Goal: Find specific page/section: Find specific page/section

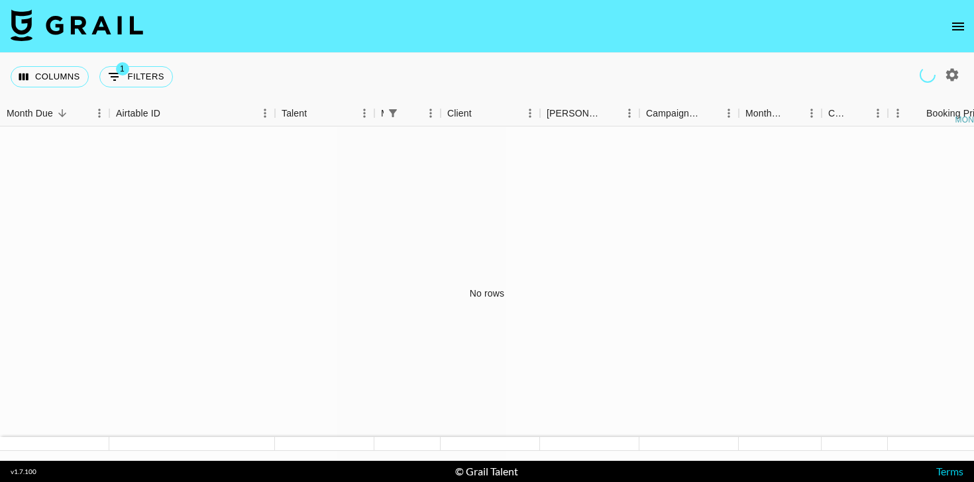
click at [962, 30] on icon "open drawer" at bounding box center [958, 27] width 12 height 8
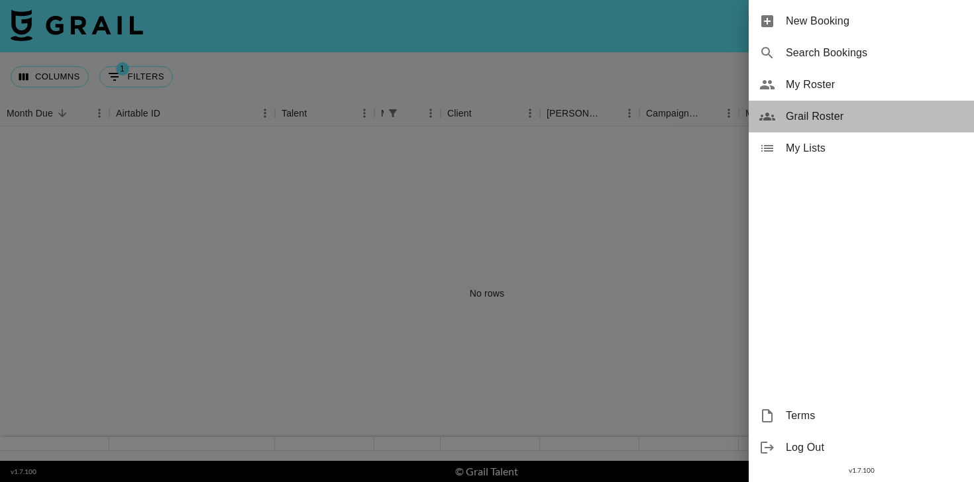
click at [795, 122] on span "Grail Roster" at bounding box center [875, 117] width 178 height 16
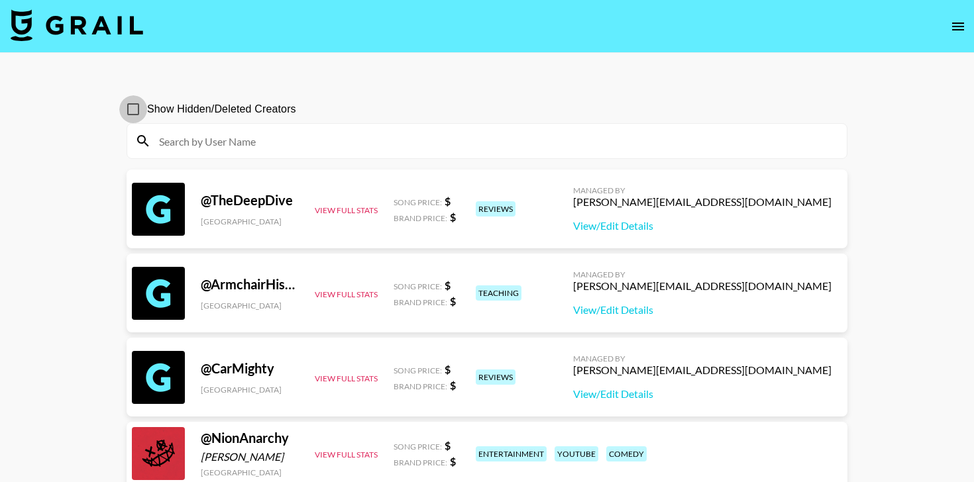
click at [136, 106] on input "Show Hidden/Deleted Creators" at bounding box center [133, 109] width 28 height 28
checkbox input "true"
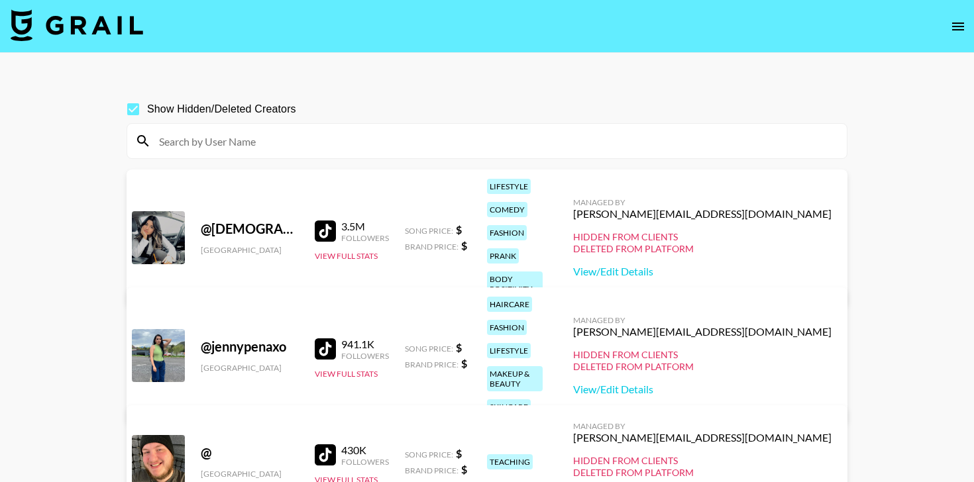
click at [276, 146] on input at bounding box center [494, 140] width 687 height 21
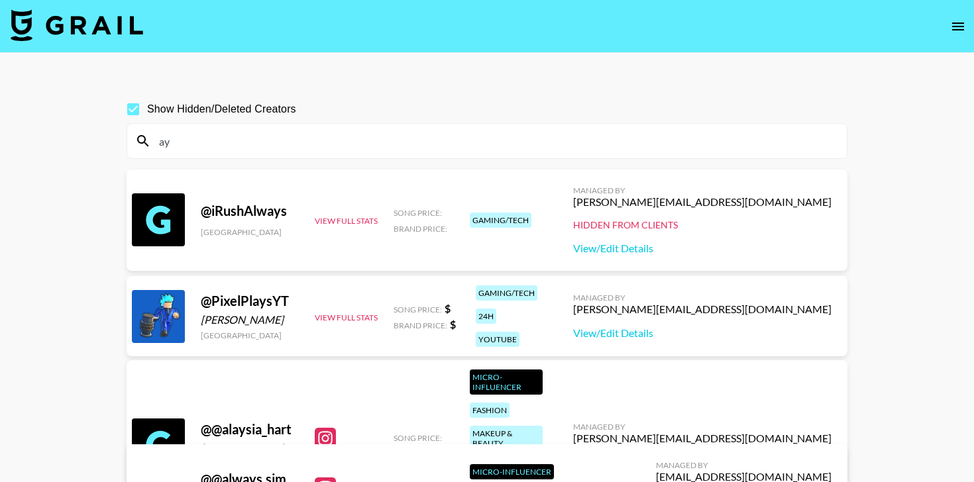
type input "a"
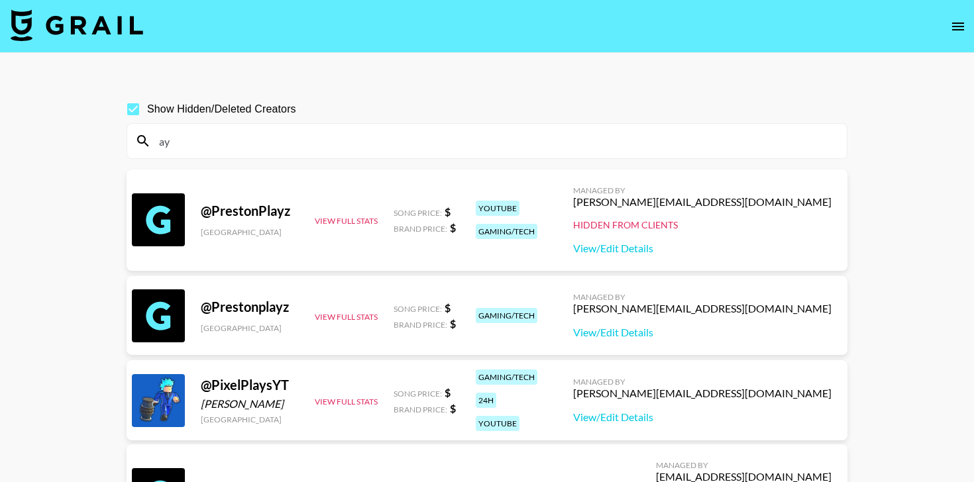
type input "a"
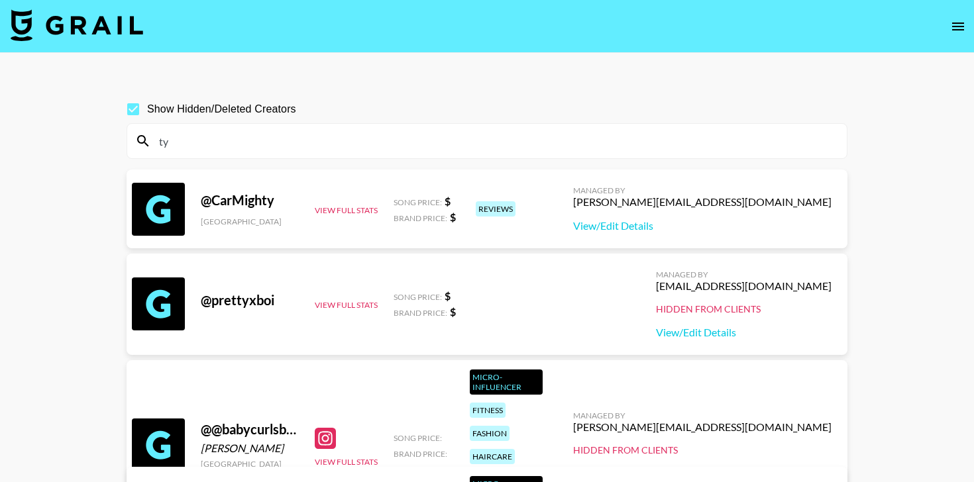
type input "t"
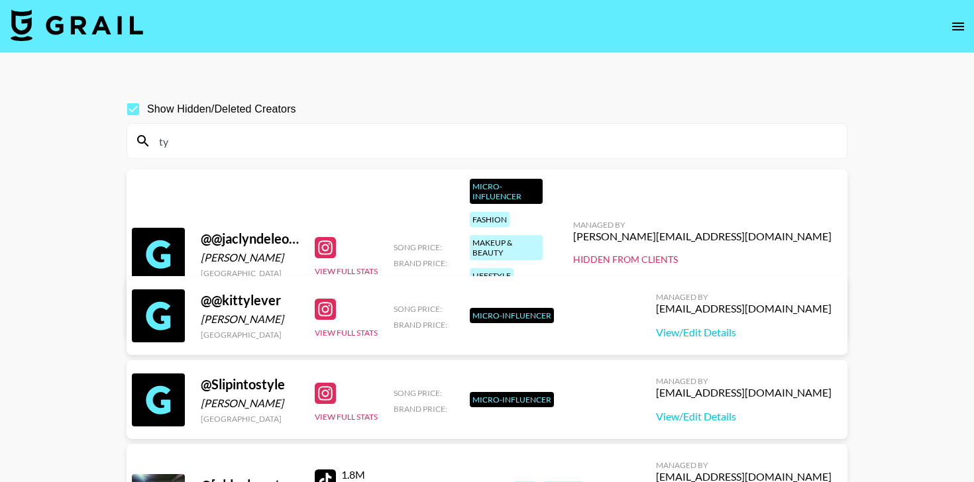
type input "t"
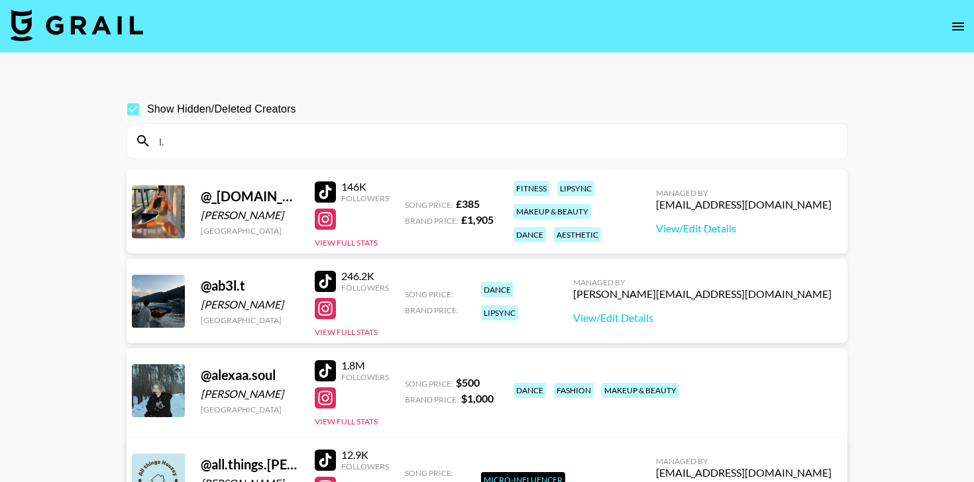
type input "l"
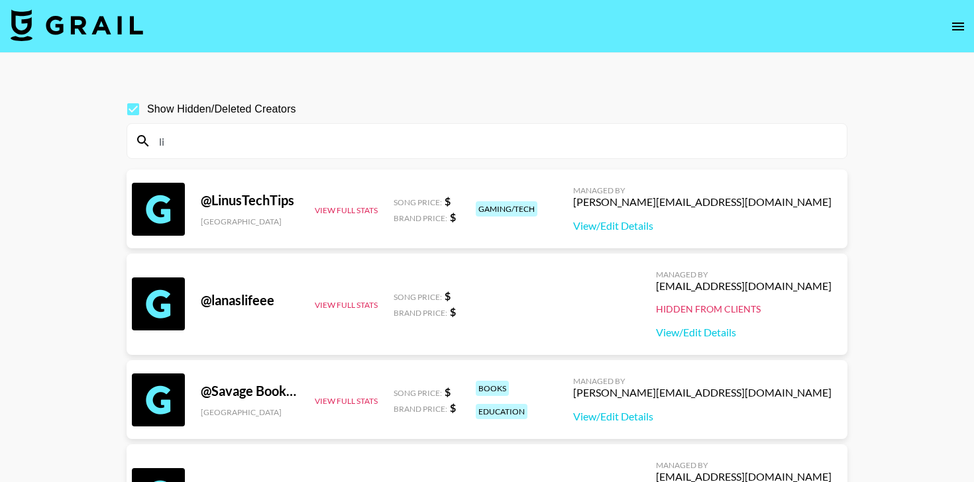
type input "l"
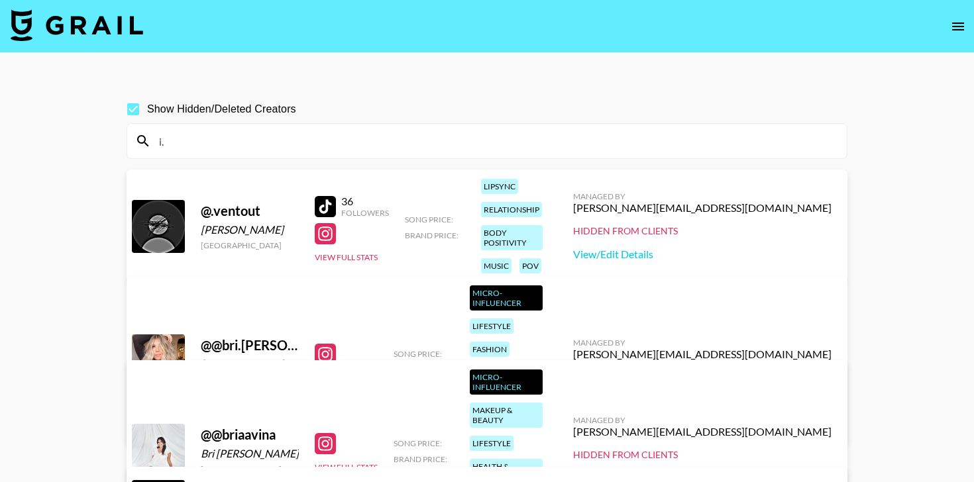
type input "i"
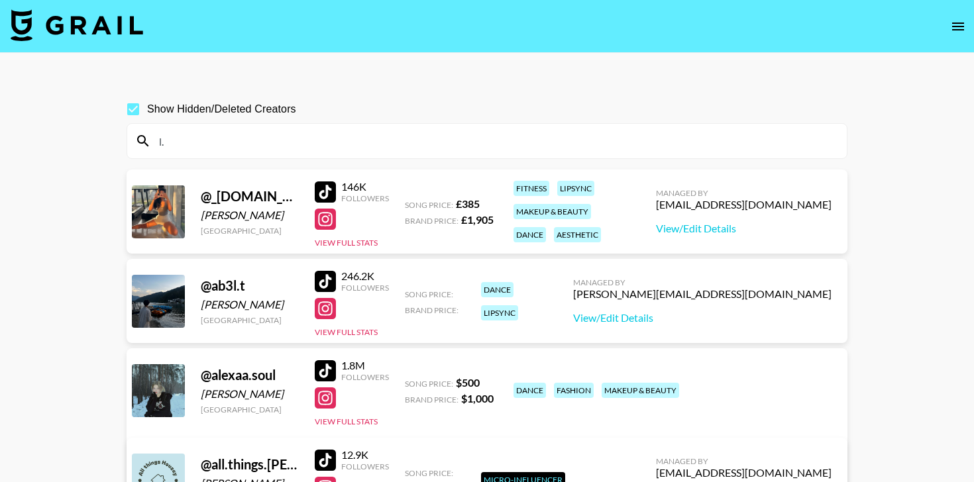
type input "l"
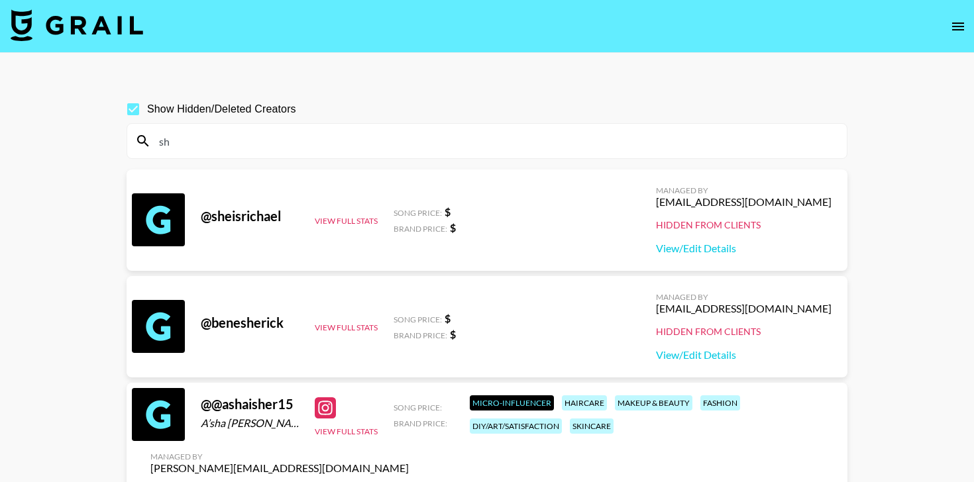
type input "s"
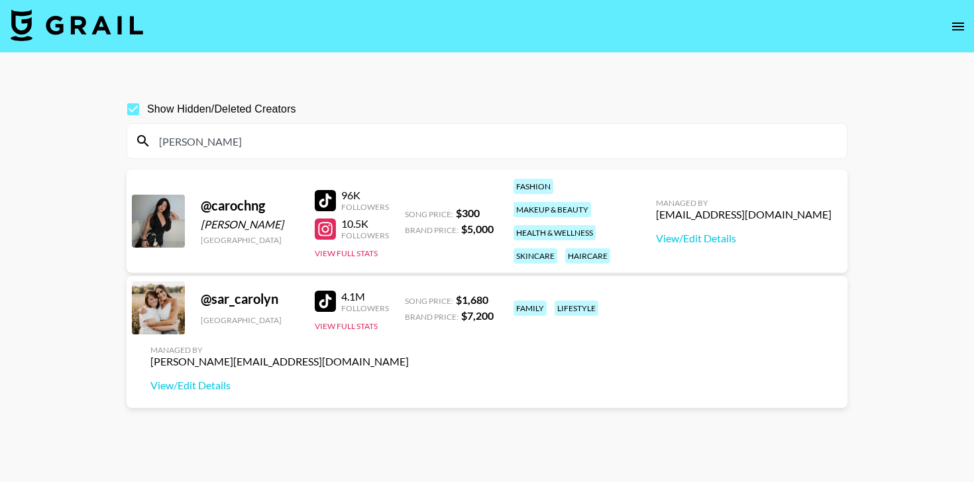
click at [219, 151] on input "[PERSON_NAME]" at bounding box center [494, 140] width 687 height 21
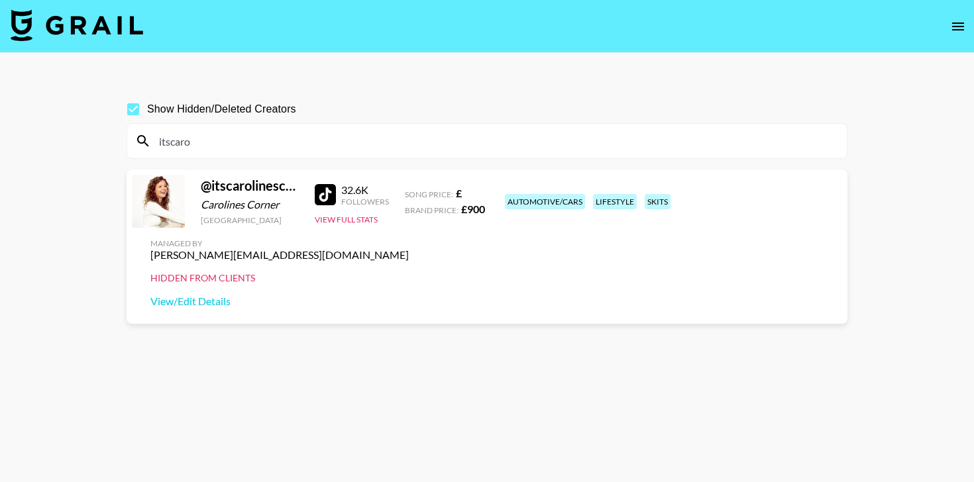
click at [219, 142] on input "itscaro" at bounding box center [494, 140] width 687 height 21
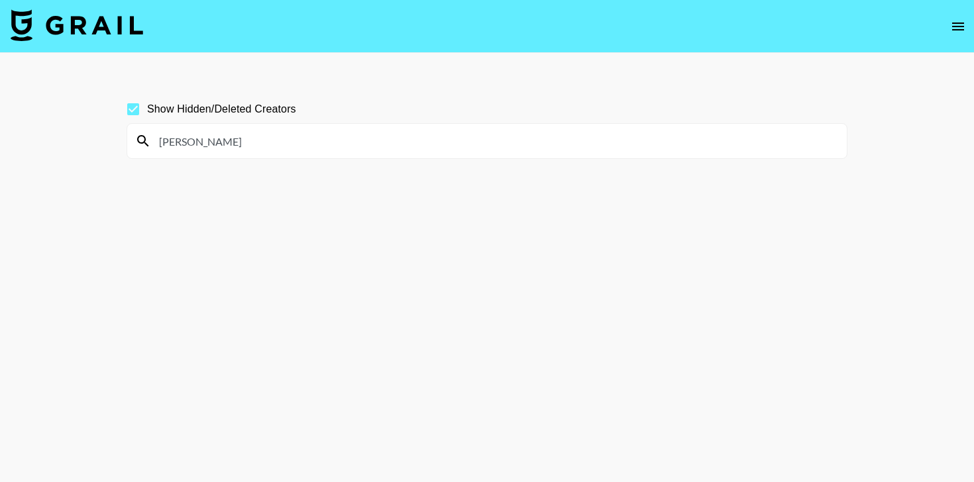
click at [286, 133] on input "[PERSON_NAME]" at bounding box center [494, 140] width 687 height 21
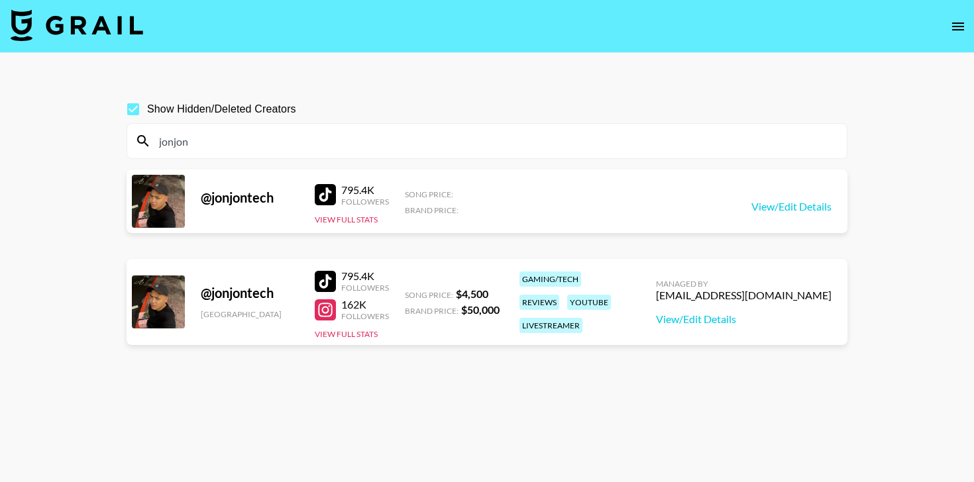
click at [175, 146] on input "jonjon" at bounding box center [494, 140] width 687 height 21
click at [174, 146] on input "jonjon" at bounding box center [494, 140] width 687 height 21
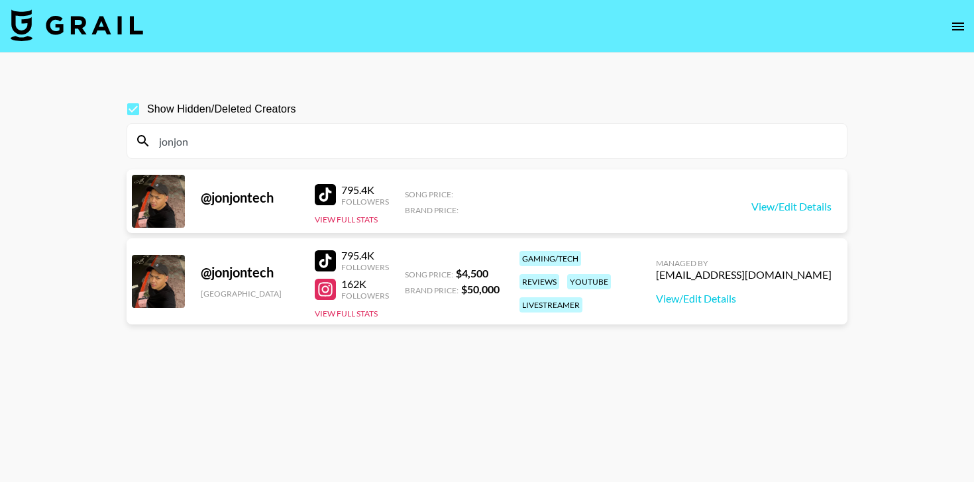
click at [237, 136] on input "jonjon" at bounding box center [494, 140] width 687 height 21
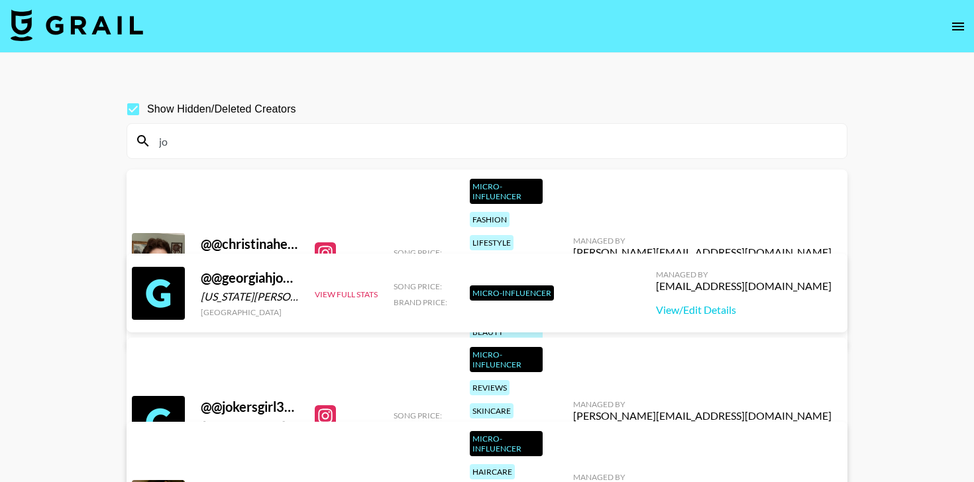
type input "j"
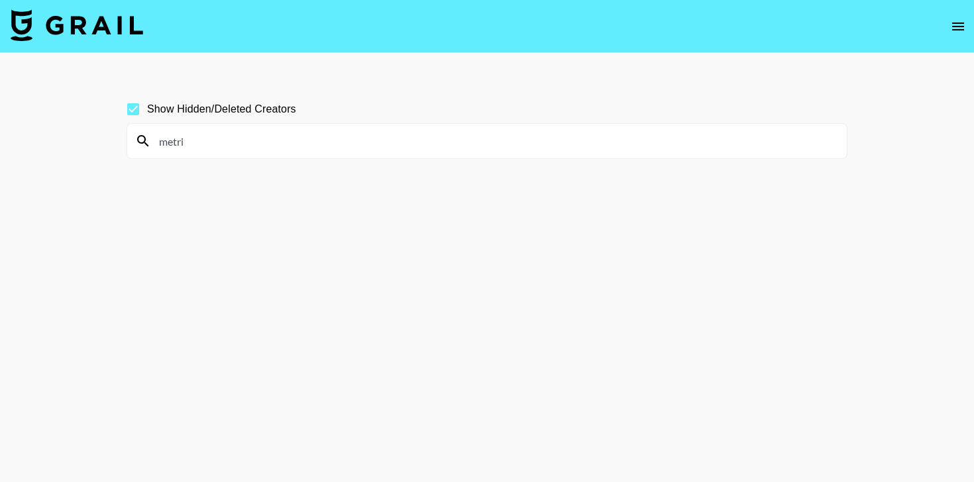
click at [249, 150] on input "metri" at bounding box center [494, 140] width 687 height 21
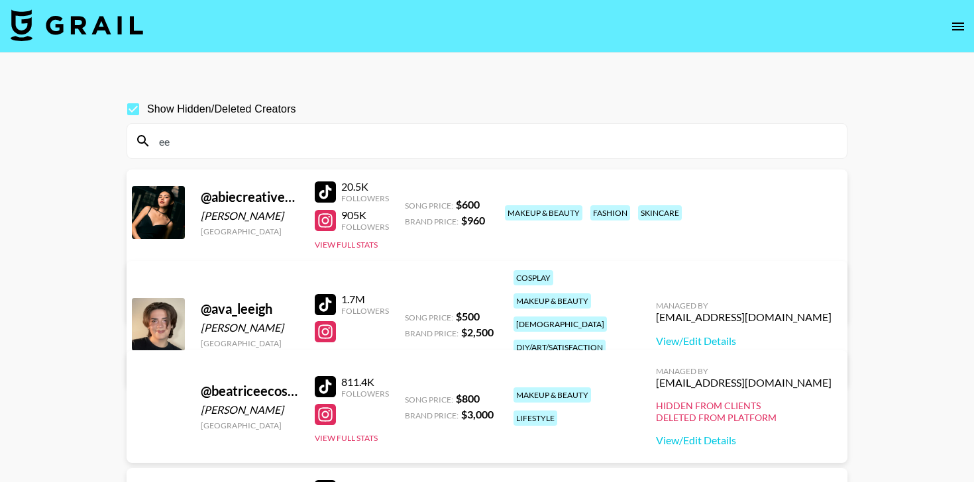
type input "e"
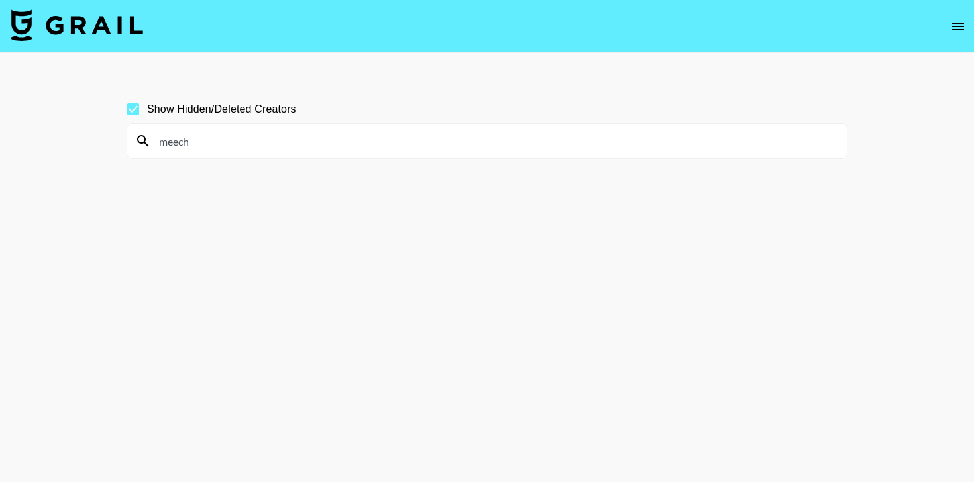
click at [266, 131] on input "meech" at bounding box center [494, 140] width 687 height 21
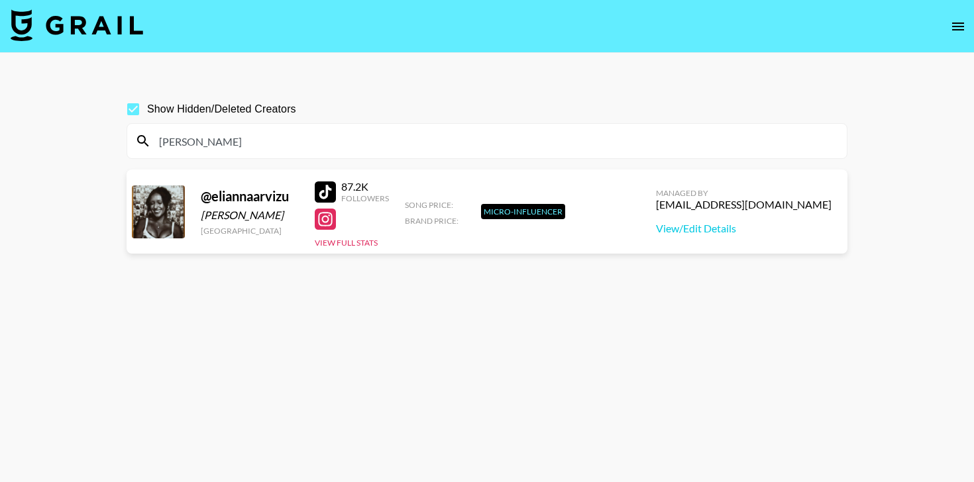
click at [330, 135] on input "[PERSON_NAME]" at bounding box center [494, 140] width 687 height 21
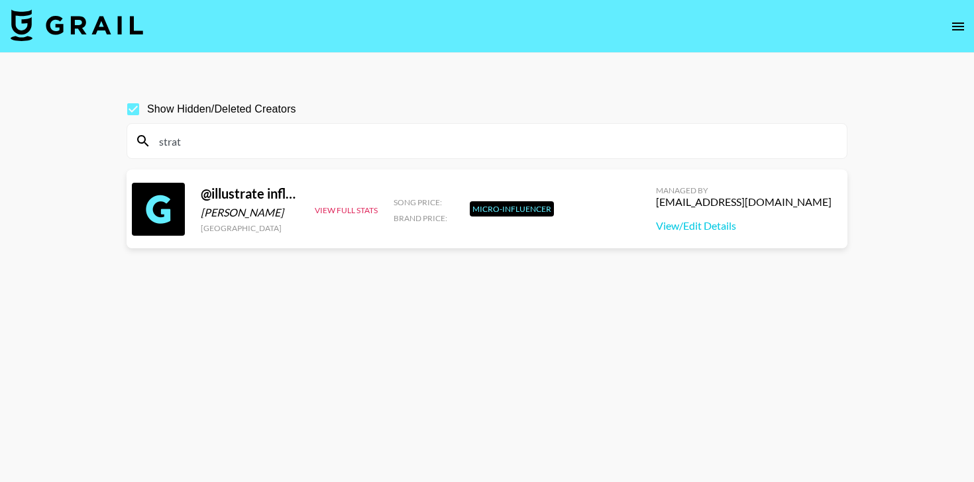
click at [256, 140] on input "strat" at bounding box center [494, 140] width 687 height 21
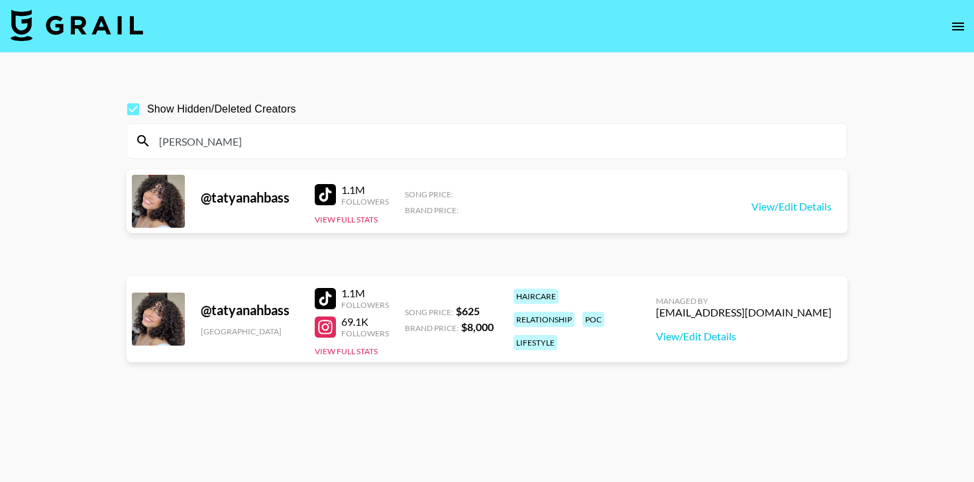
click at [269, 128] on div "[PERSON_NAME]" at bounding box center [486, 141] width 719 height 34
click at [269, 136] on input "[PERSON_NAME]" at bounding box center [494, 140] width 687 height 21
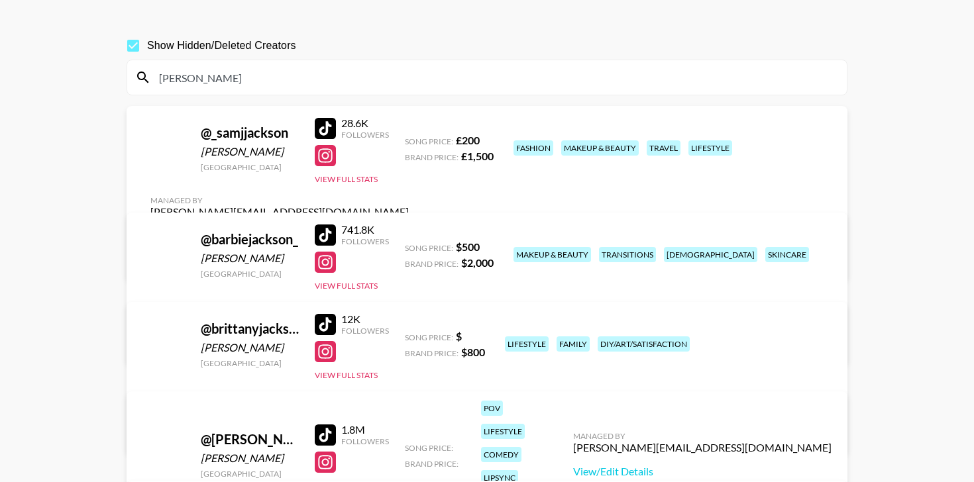
scroll to position [111, 0]
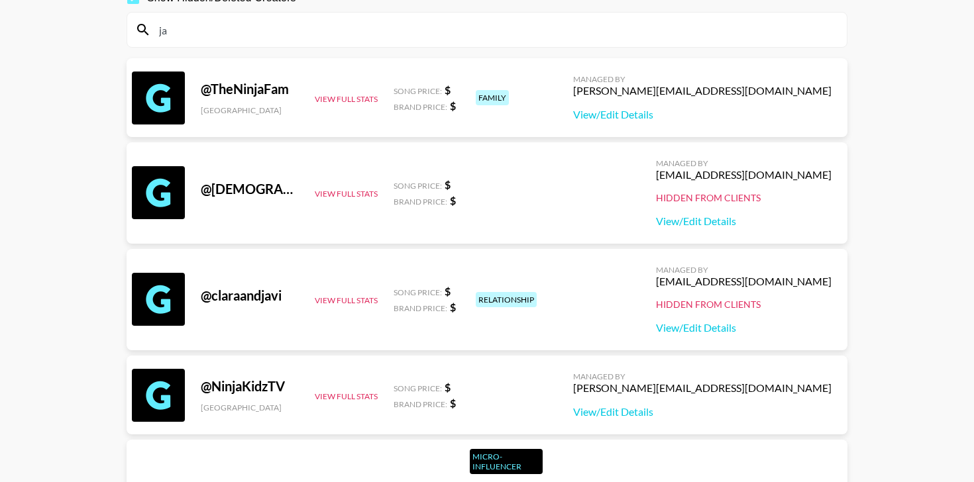
type input "j"
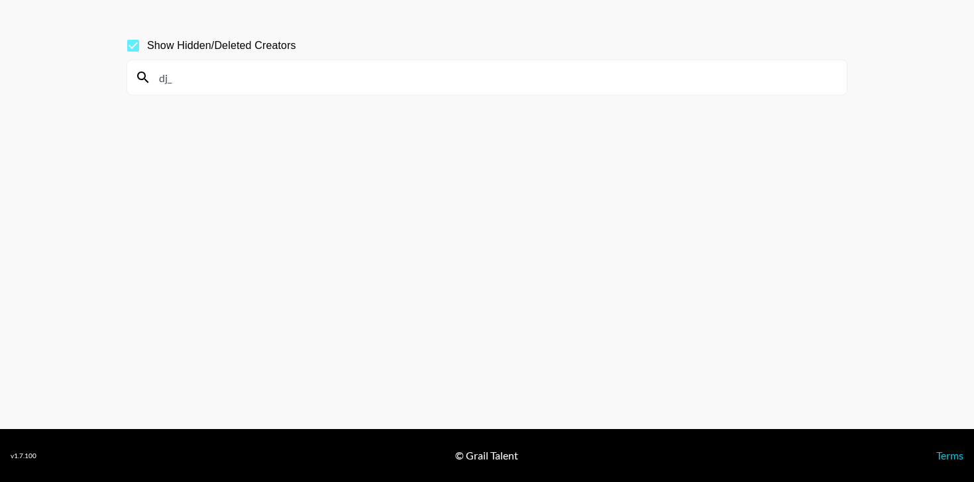
scroll to position [97, 0]
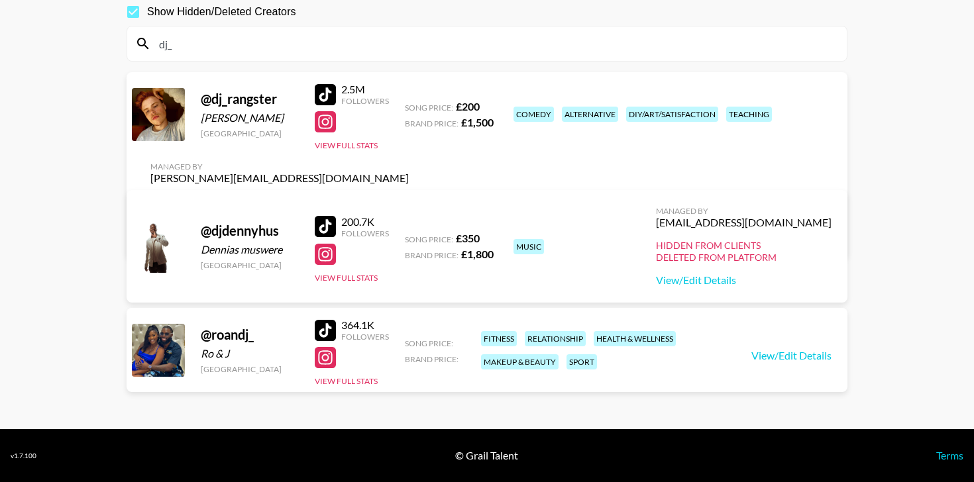
click at [281, 56] on div "dj_" at bounding box center [486, 43] width 719 height 34
click at [281, 41] on input "dj_" at bounding box center [494, 43] width 687 height 21
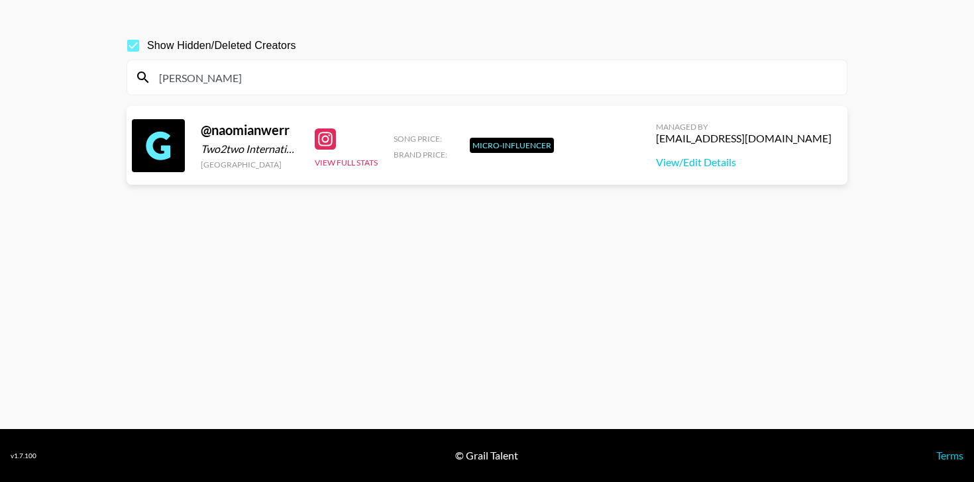
scroll to position [56, 0]
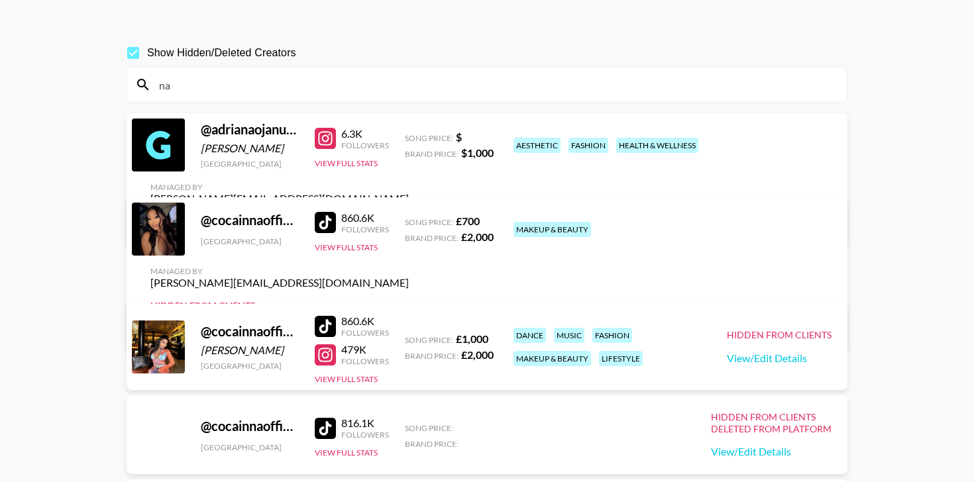
type input "n"
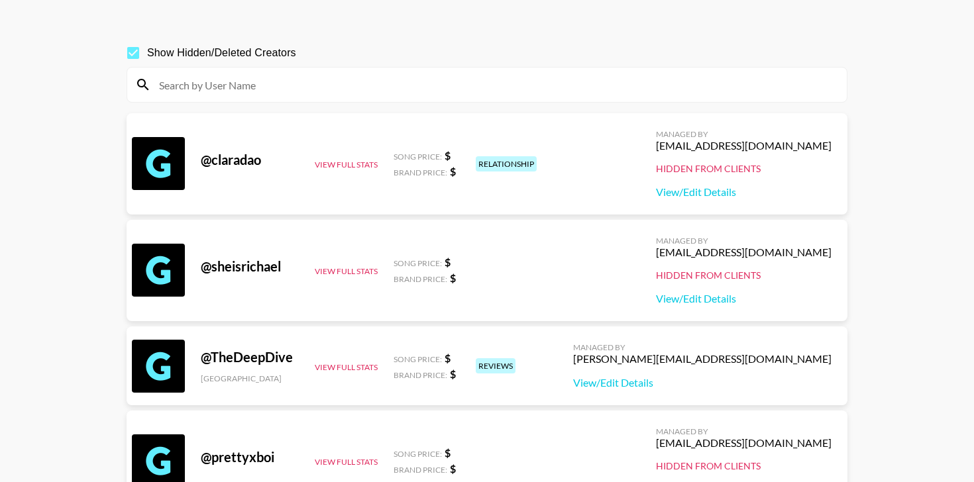
click at [403, 81] on input at bounding box center [494, 84] width 687 height 21
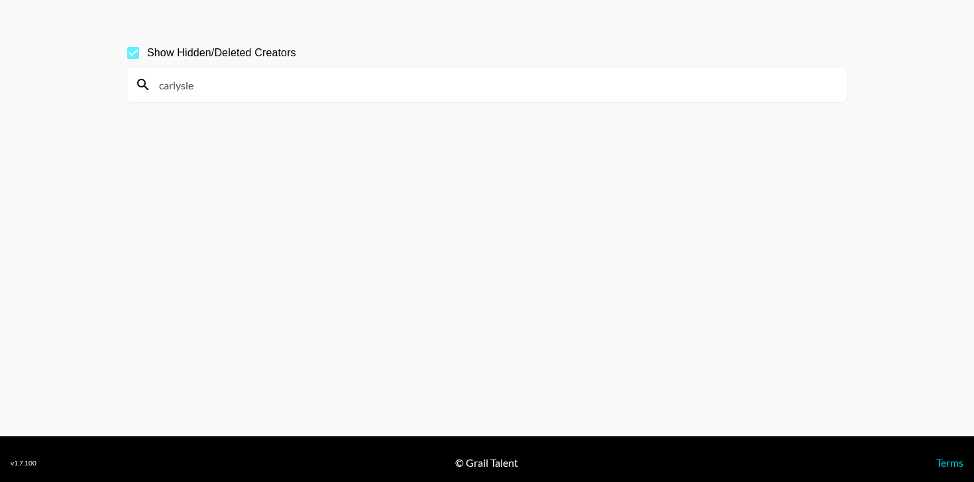
click at [287, 93] on input "carlysle" at bounding box center [494, 84] width 687 height 21
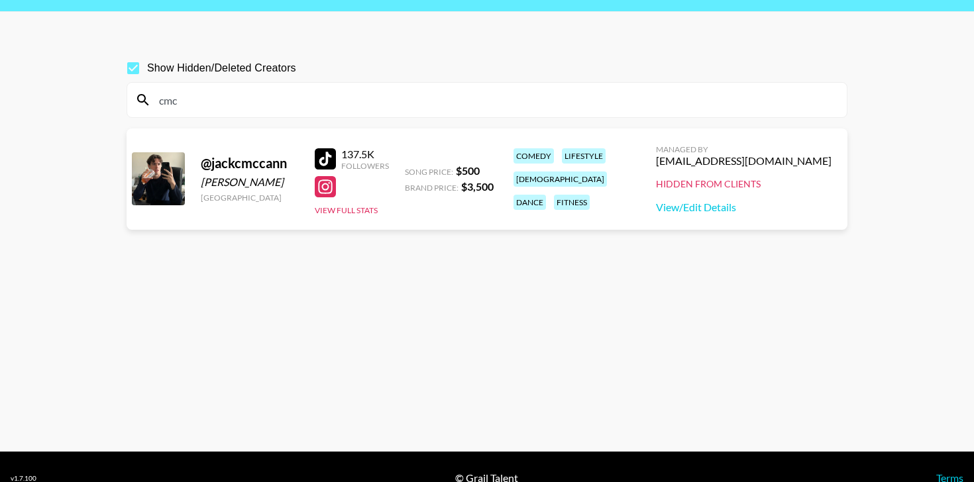
click at [289, 101] on input "cmc" at bounding box center [494, 99] width 687 height 21
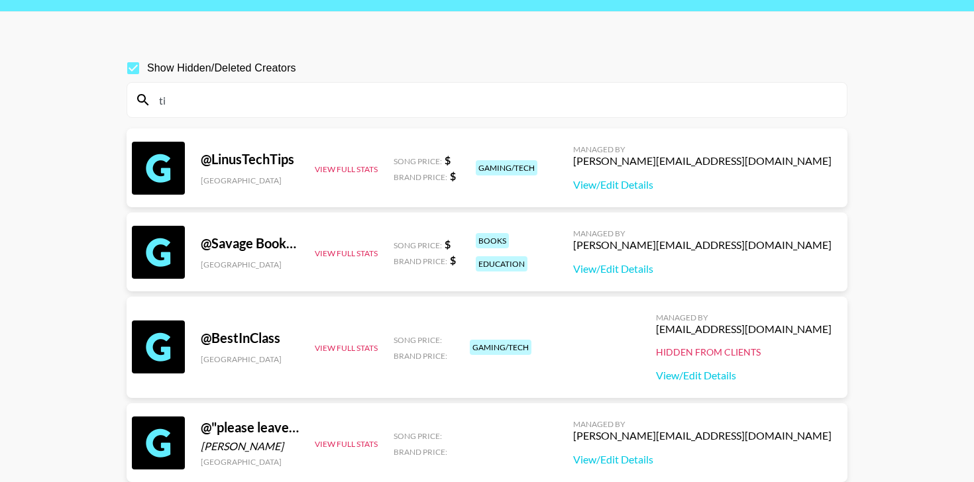
type input "t"
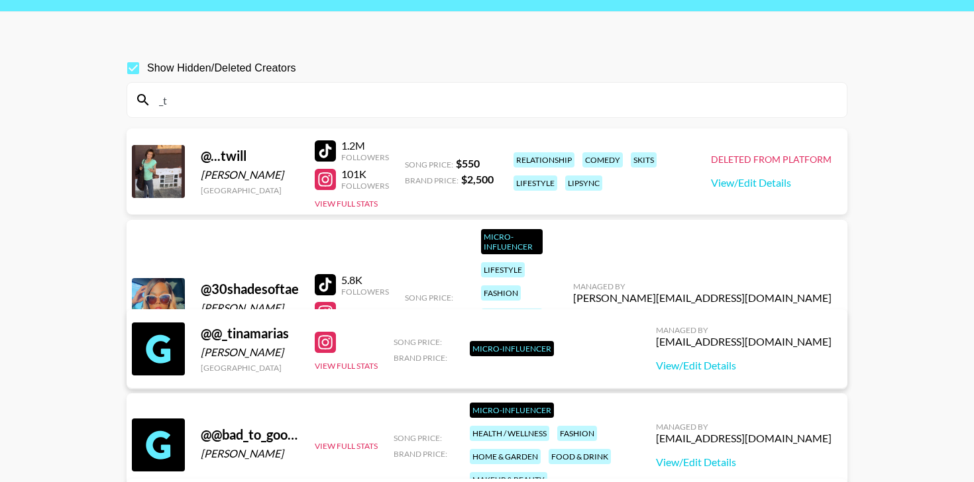
scroll to position [26, 0]
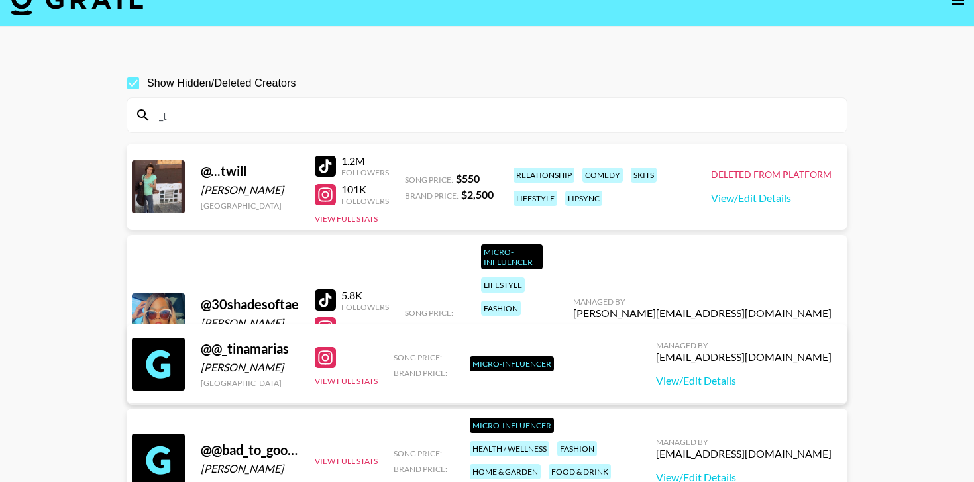
type input "_"
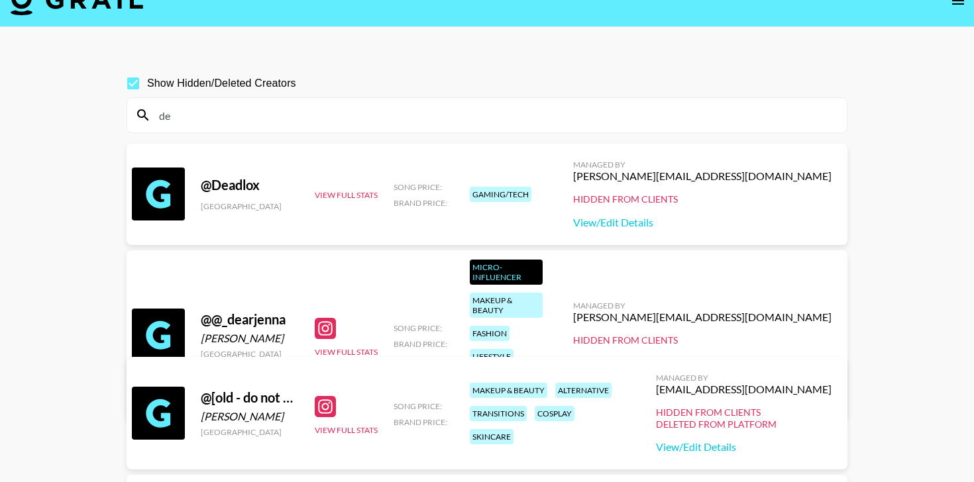
type input "d"
